Goal: Use online tool/utility

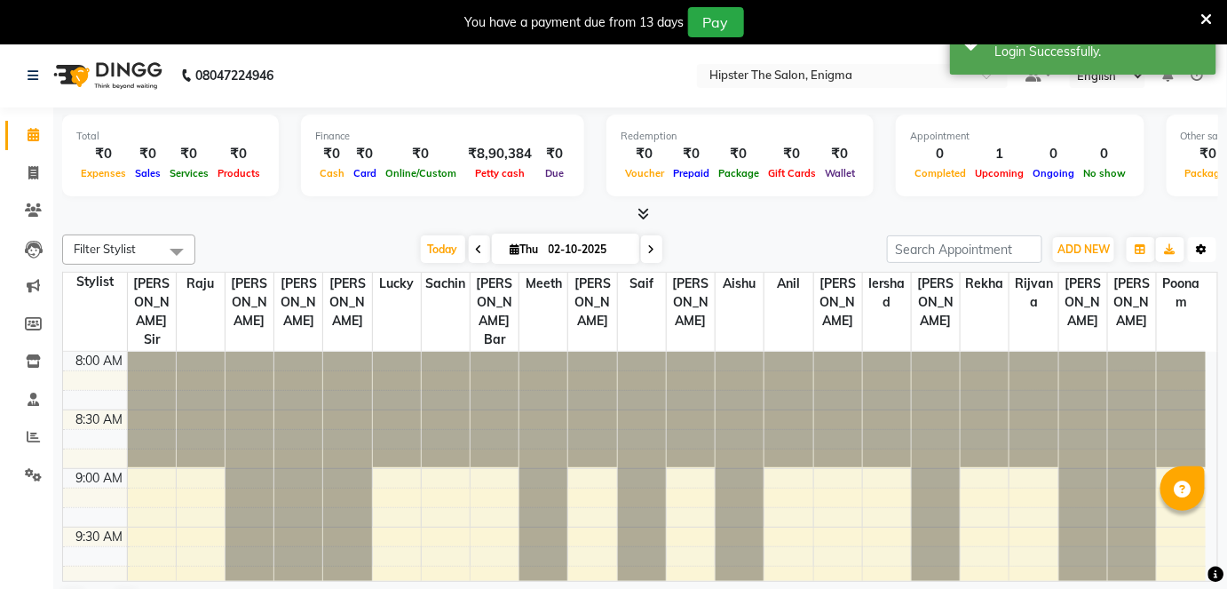
click at [1203, 254] on icon "button" at bounding box center [1202, 249] width 11 height 11
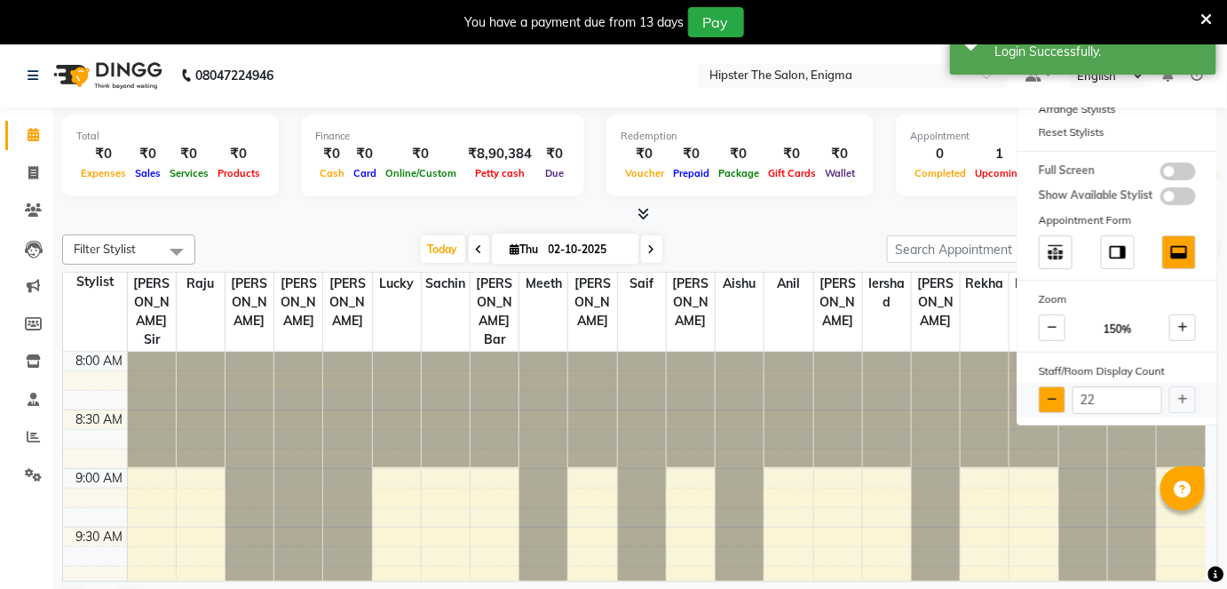
click at [1052, 386] on button at bounding box center [1052, 399] width 27 height 27
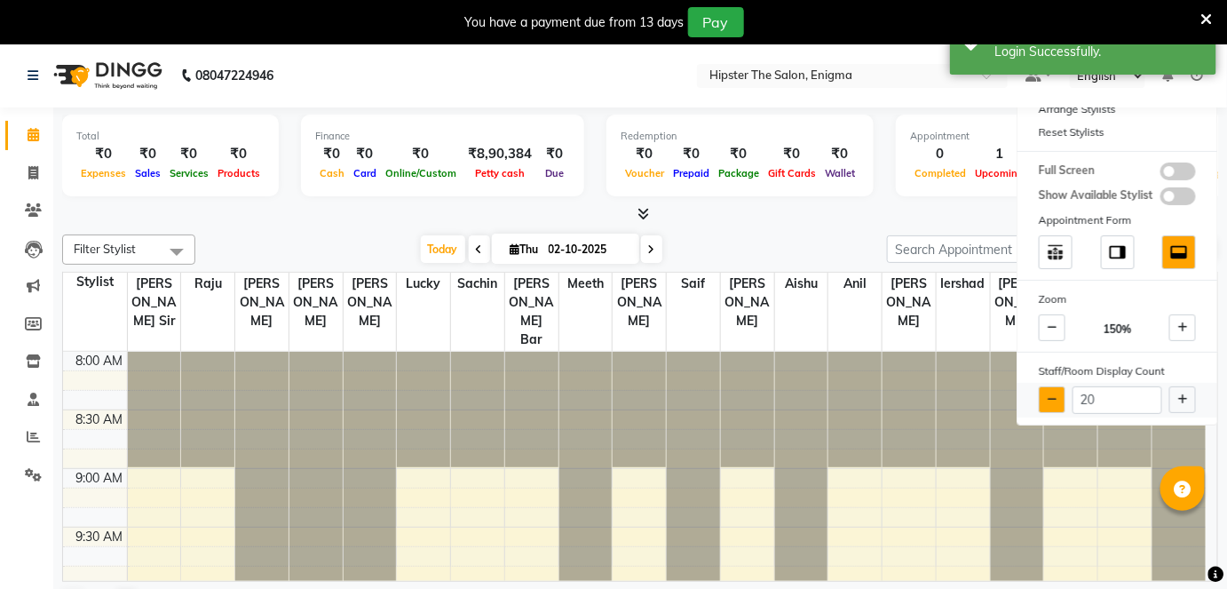
click at [1052, 386] on button at bounding box center [1052, 399] width 27 height 27
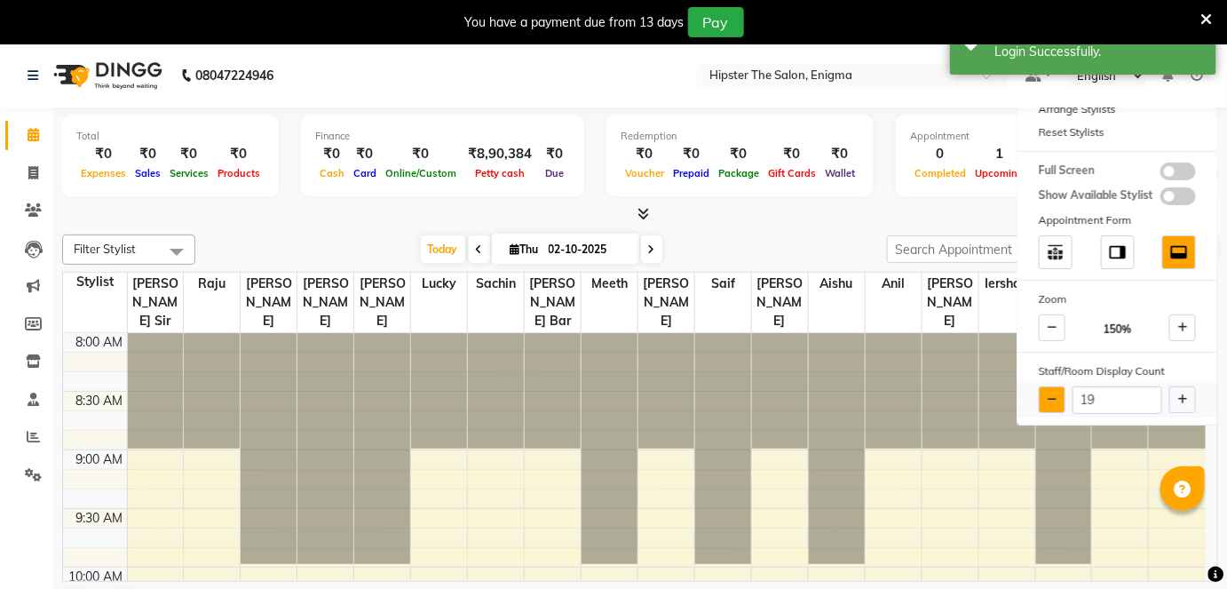
click at [1052, 386] on button at bounding box center [1052, 399] width 27 height 27
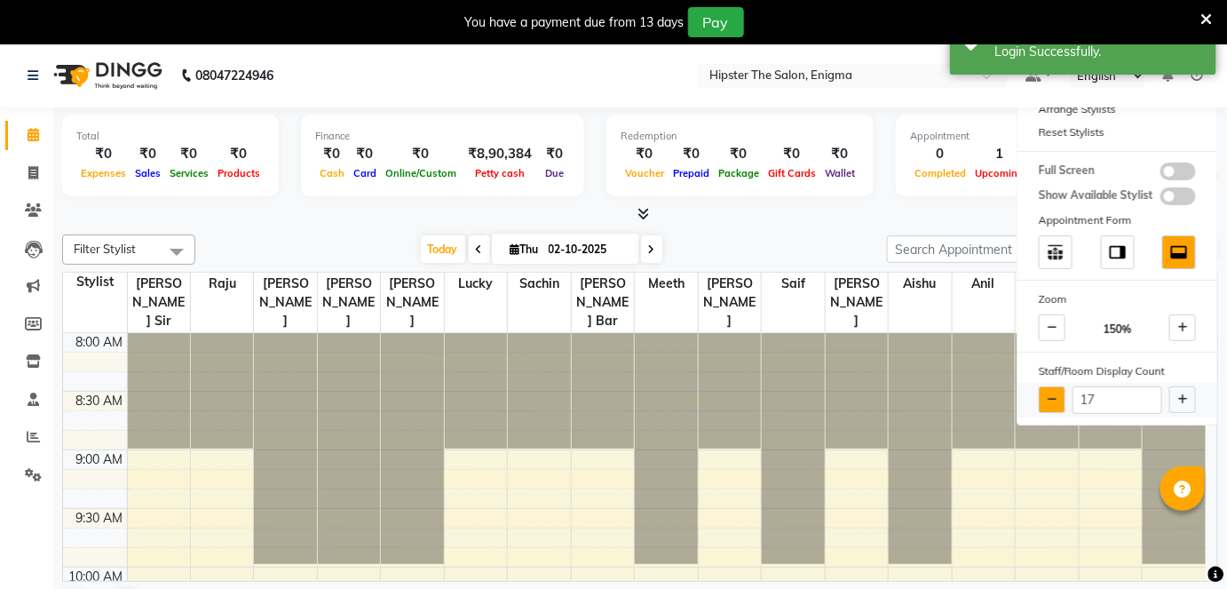
click at [1052, 386] on button at bounding box center [1052, 399] width 27 height 27
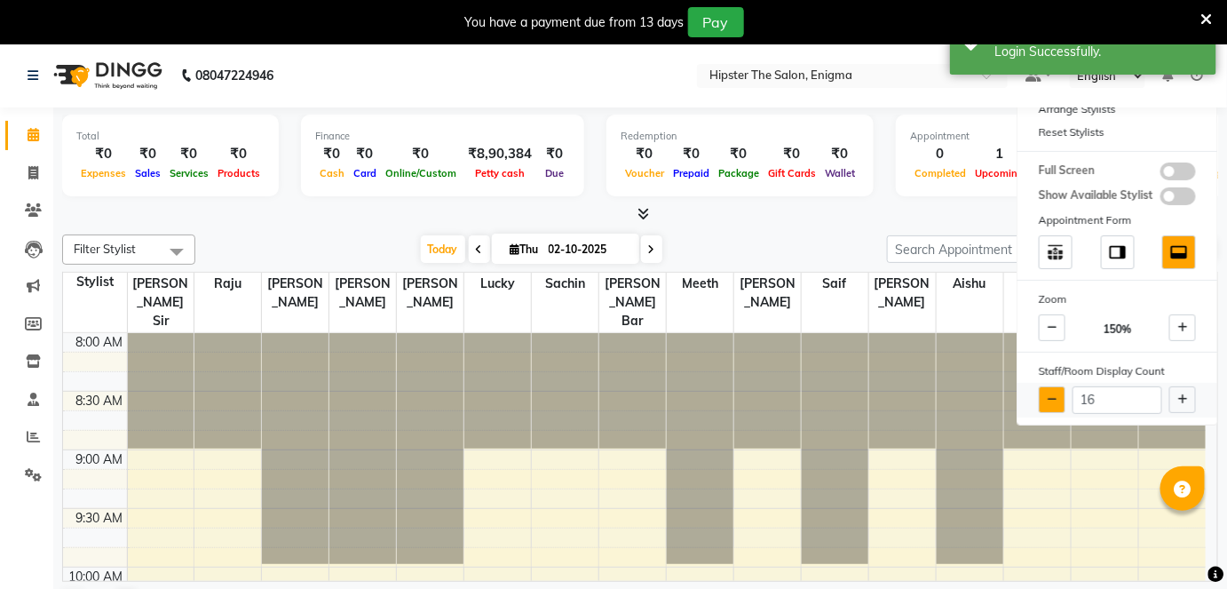
click at [1052, 386] on button at bounding box center [1052, 399] width 27 height 27
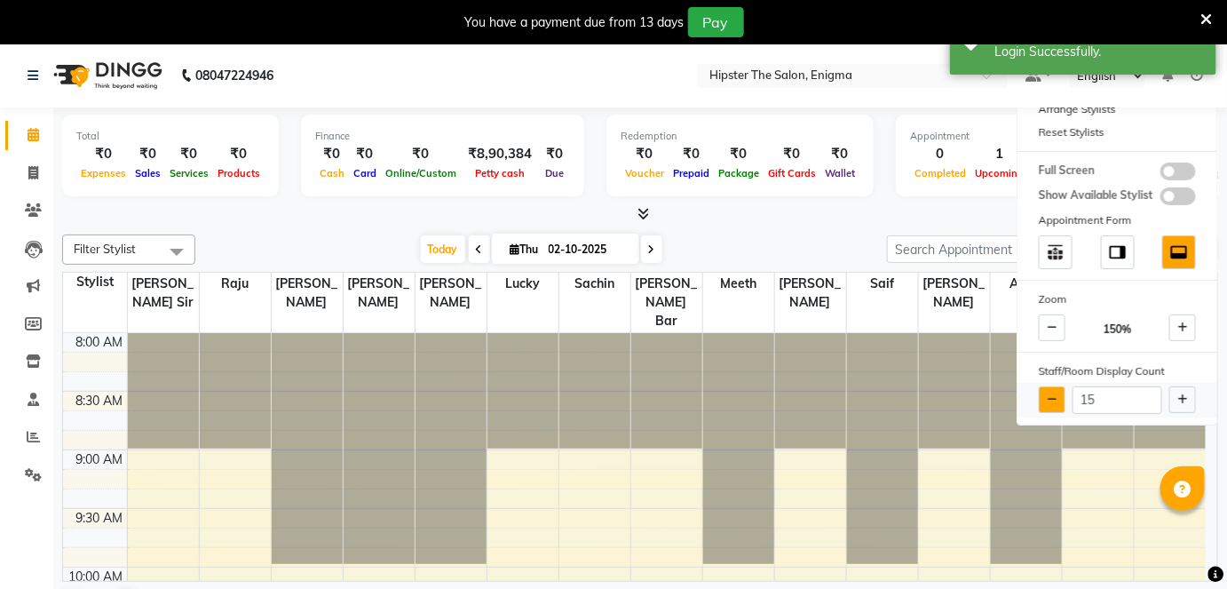
click at [1052, 386] on button at bounding box center [1052, 399] width 27 height 27
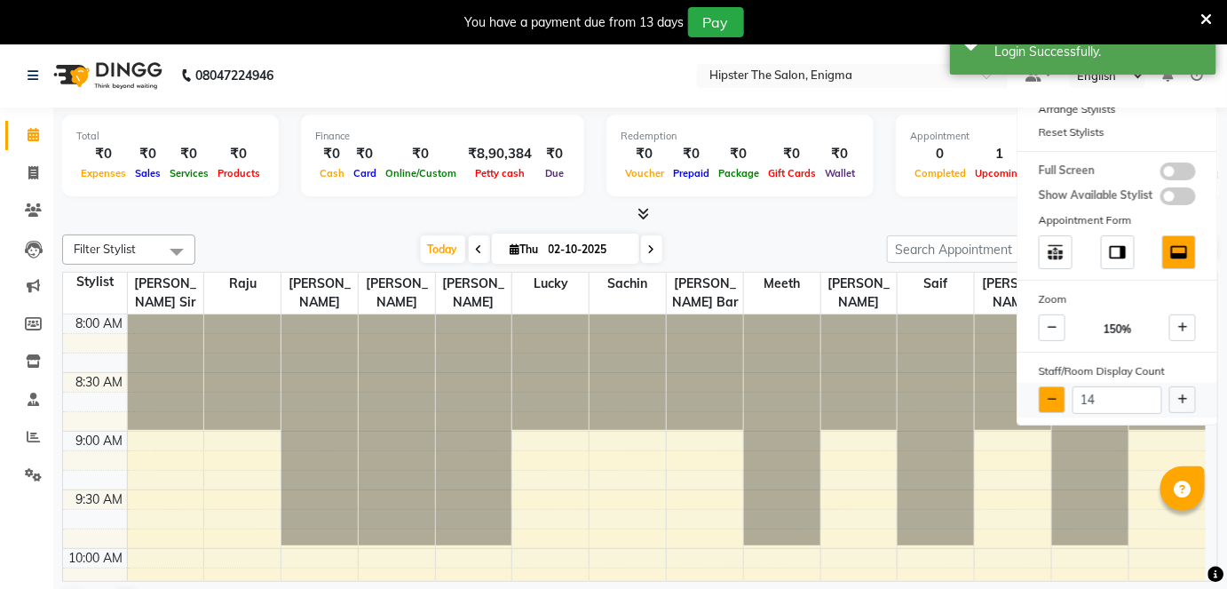
click at [1052, 386] on button at bounding box center [1052, 399] width 27 height 27
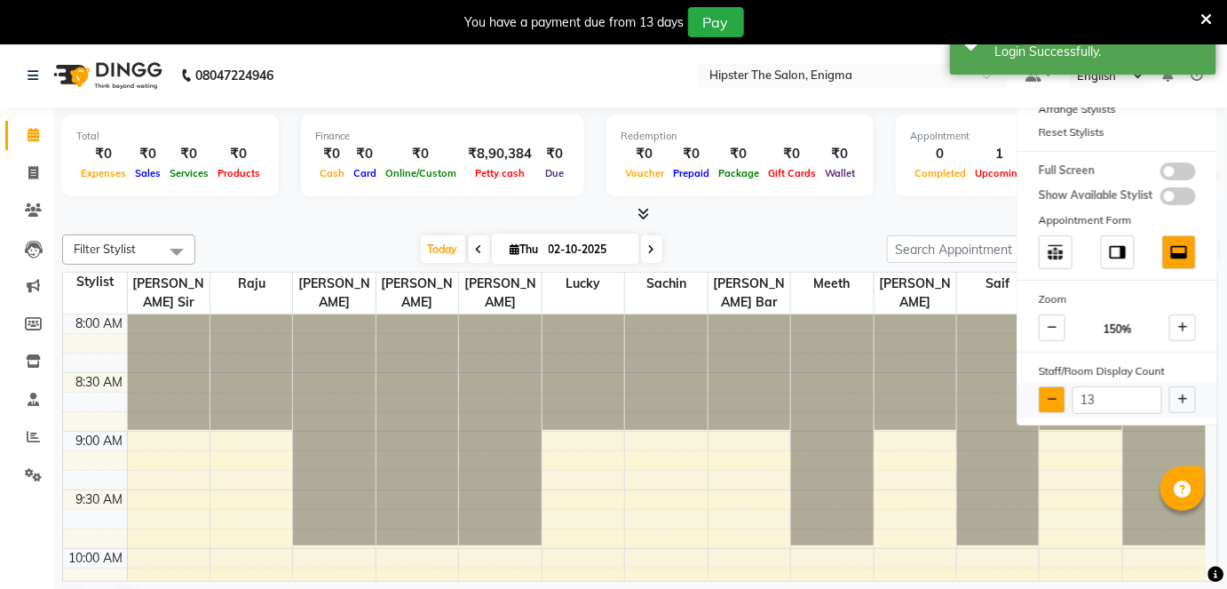
click at [1052, 386] on button at bounding box center [1052, 399] width 27 height 27
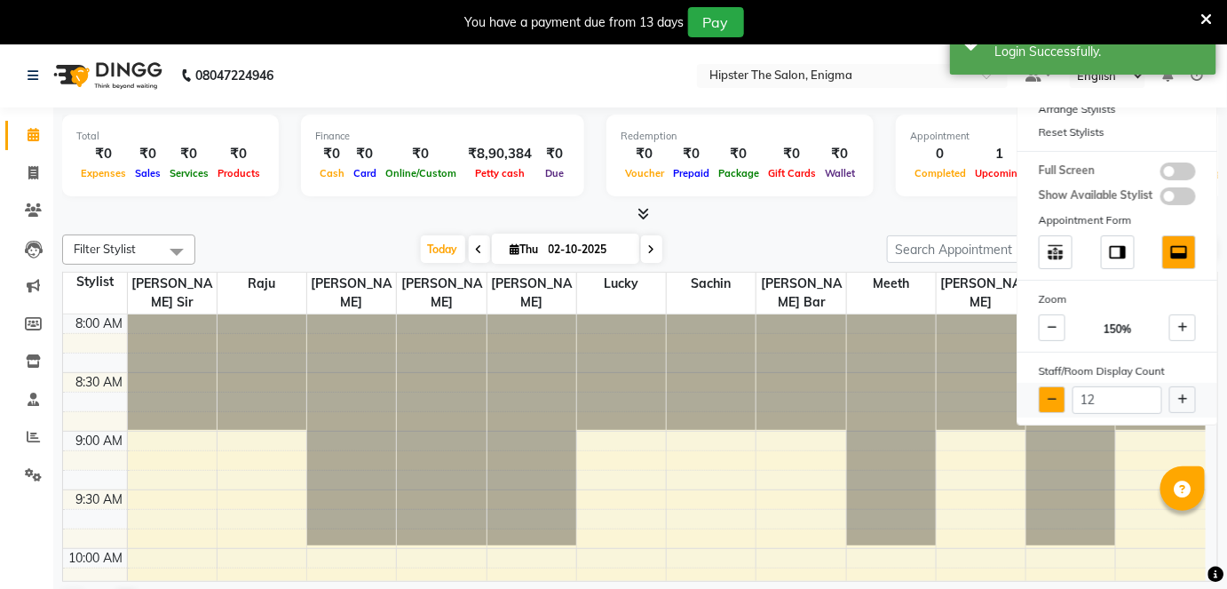
click at [1052, 386] on button at bounding box center [1052, 399] width 27 height 27
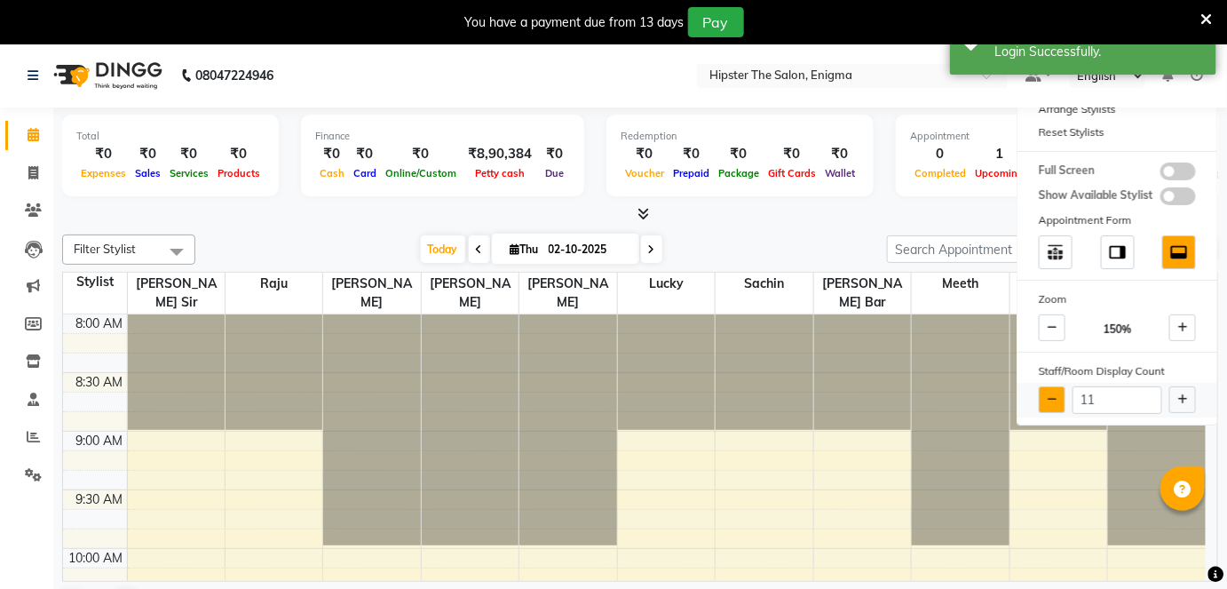
click at [1052, 386] on button at bounding box center [1052, 399] width 27 height 27
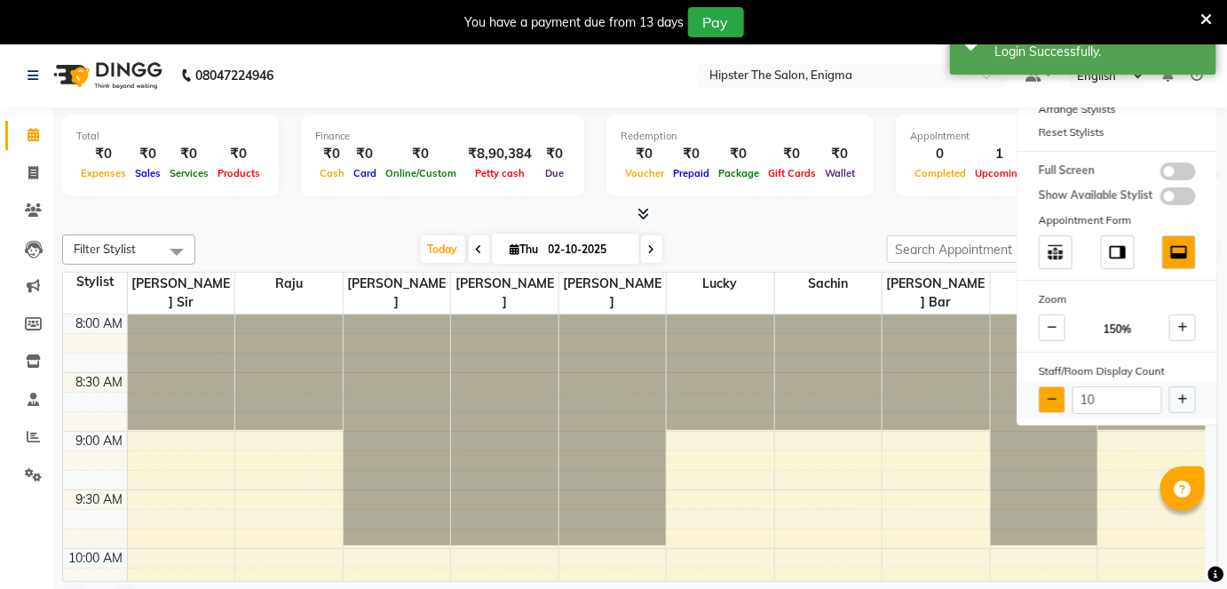
click at [1052, 386] on button at bounding box center [1052, 399] width 27 height 27
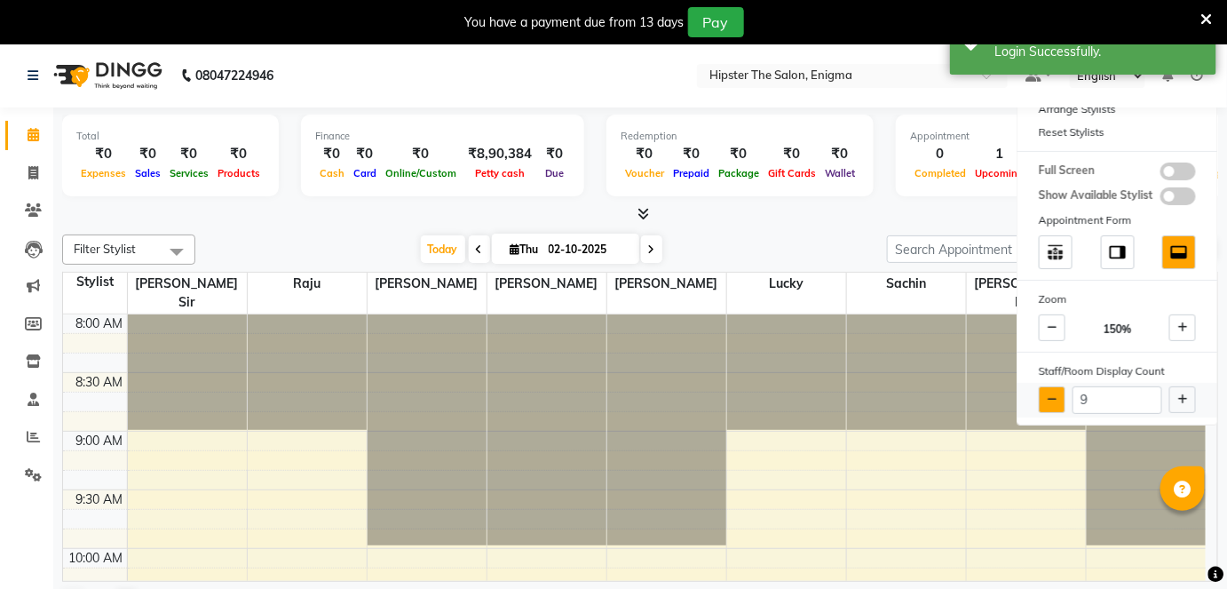
click at [1052, 386] on button at bounding box center [1052, 399] width 27 height 27
type input "8"
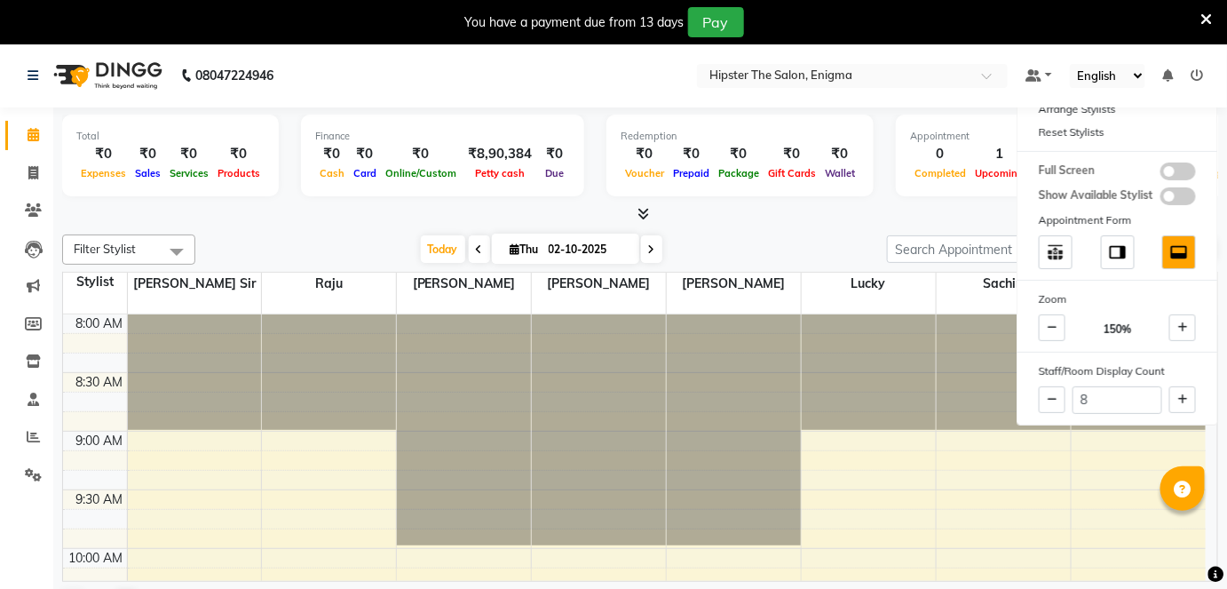
click at [820, 184] on div "Redemption ₹0 Voucher ₹0 Prepaid ₹0 Package ₹0 Gift Cards ₹0 Wallet" at bounding box center [740, 156] width 267 height 82
